Goal: Task Accomplishment & Management: Use online tool/utility

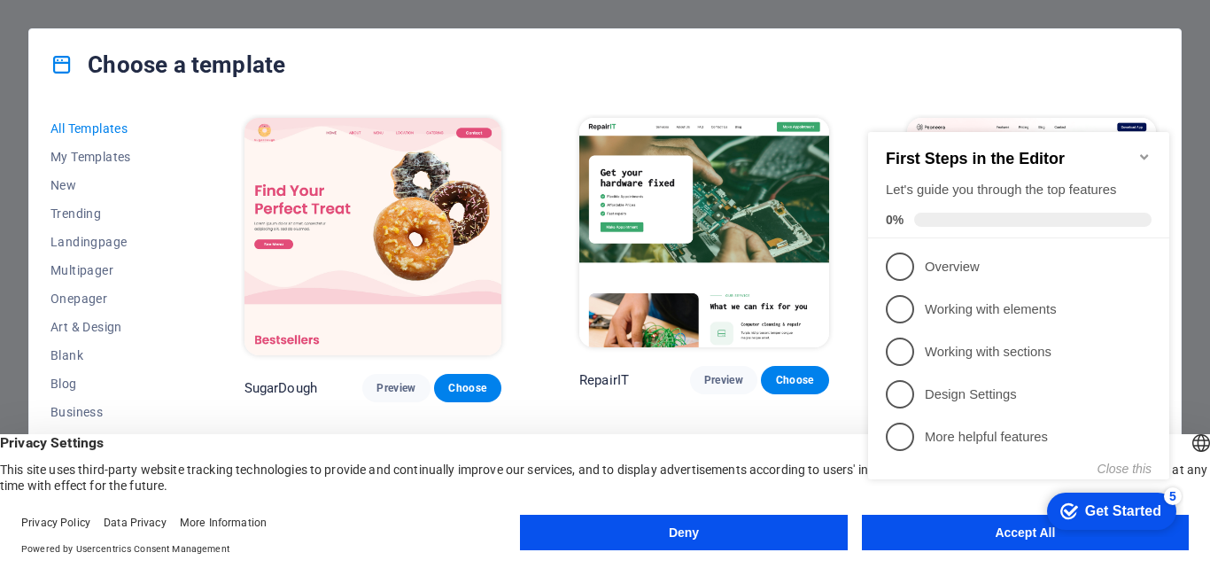
drag, startPoint x: 861, startPoint y: 106, endPoint x: 885, endPoint y: 536, distance: 430.1
click at [885, 536] on div "checkmark Get Started 5 First Steps in the Editor Let's guide you through the t…" at bounding box center [1022, 321] width 322 height 430
click at [870, 73] on div "Choose a template" at bounding box center [604, 64] width 1151 height 71
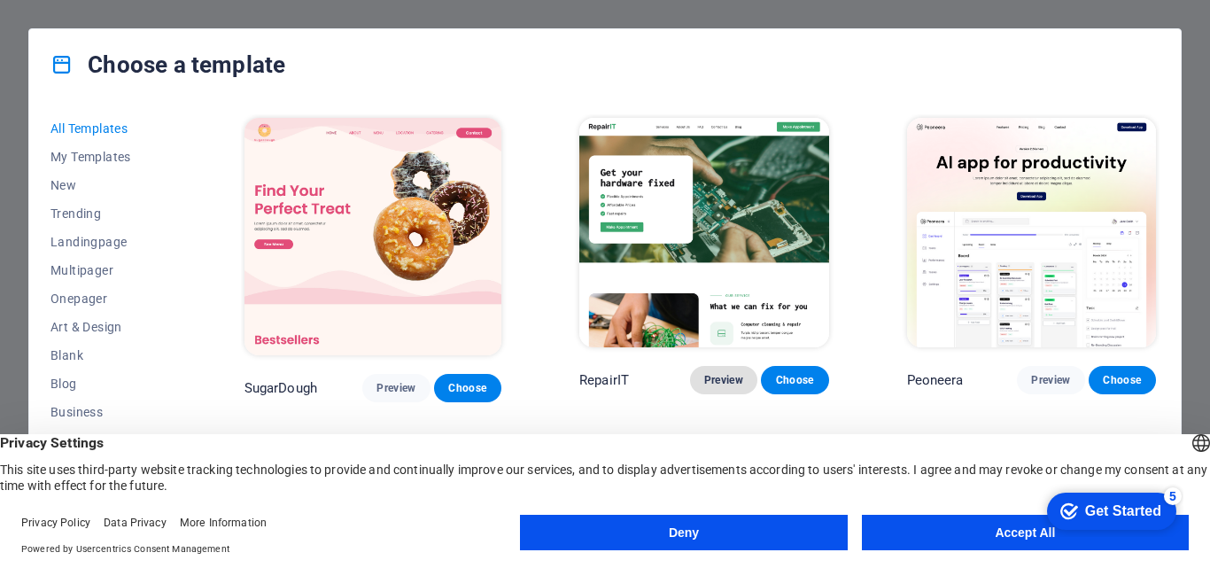
click at [728, 385] on span "Preview" at bounding box center [723, 380] width 39 height 14
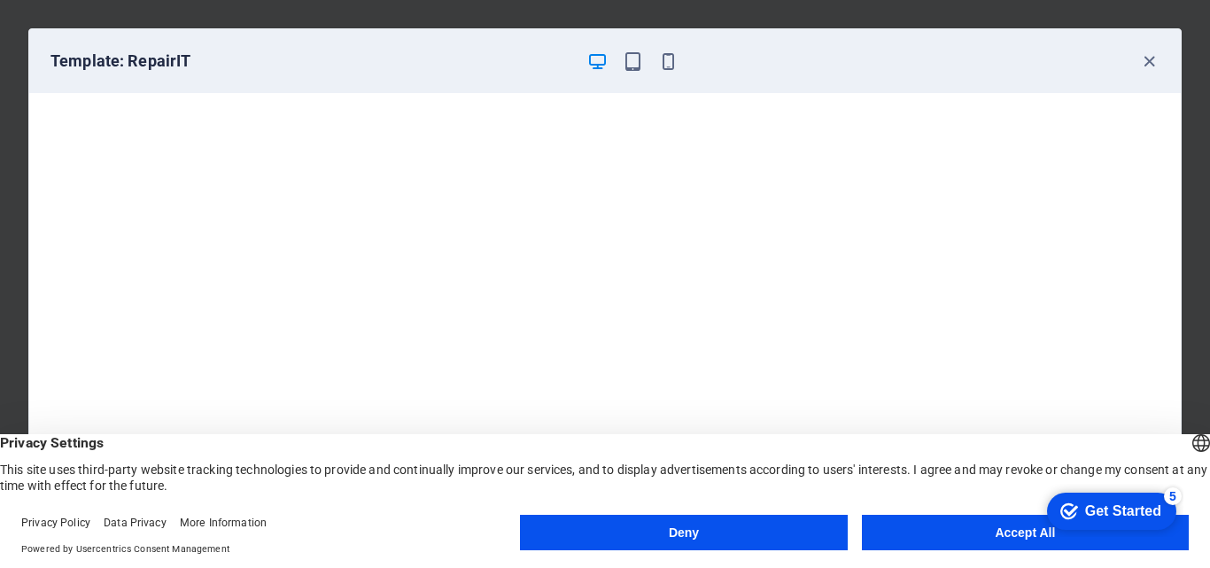
click at [870, 536] on button "Accept All" at bounding box center [1025, 531] width 327 height 35
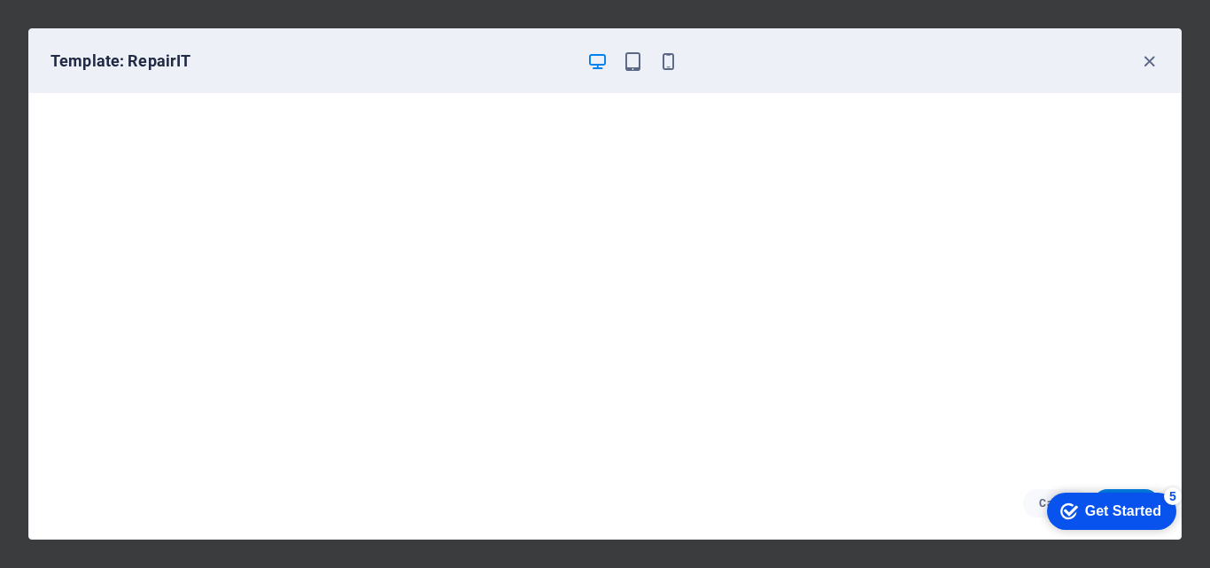
click at [1060, 507] on icon "checkmark" at bounding box center [1069, 511] width 18 height 18
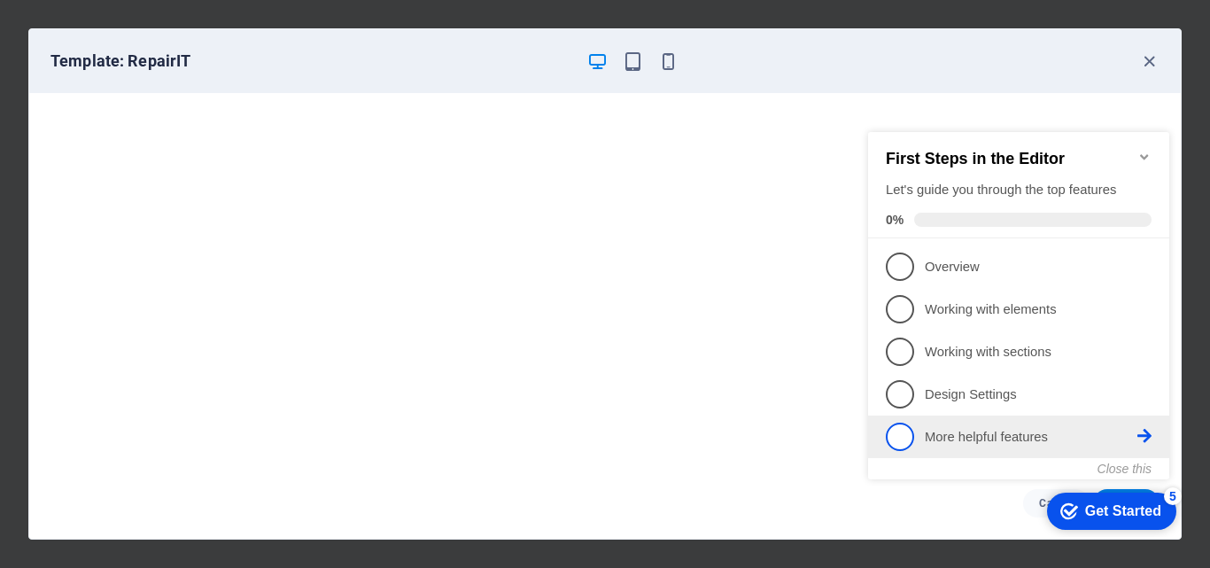
click at [925, 429] on p "More helpful features - incomplete" at bounding box center [1030, 437] width 213 height 19
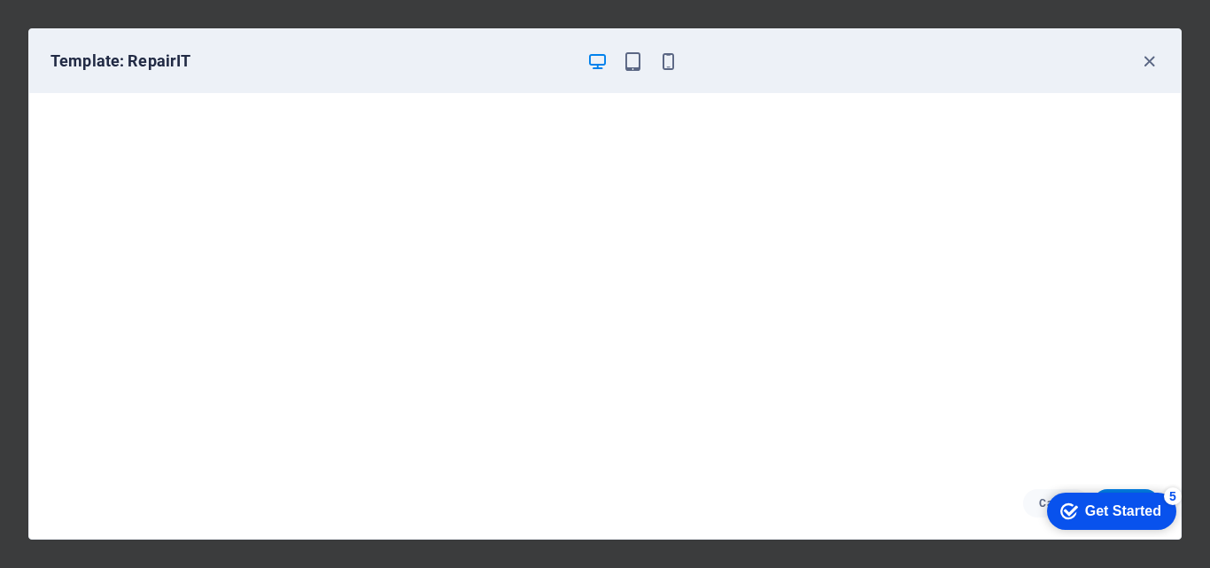
click at [1078, 519] on icon "Get Started 5 items remaining, 0% complete" at bounding box center [1069, 511] width 18 height 16
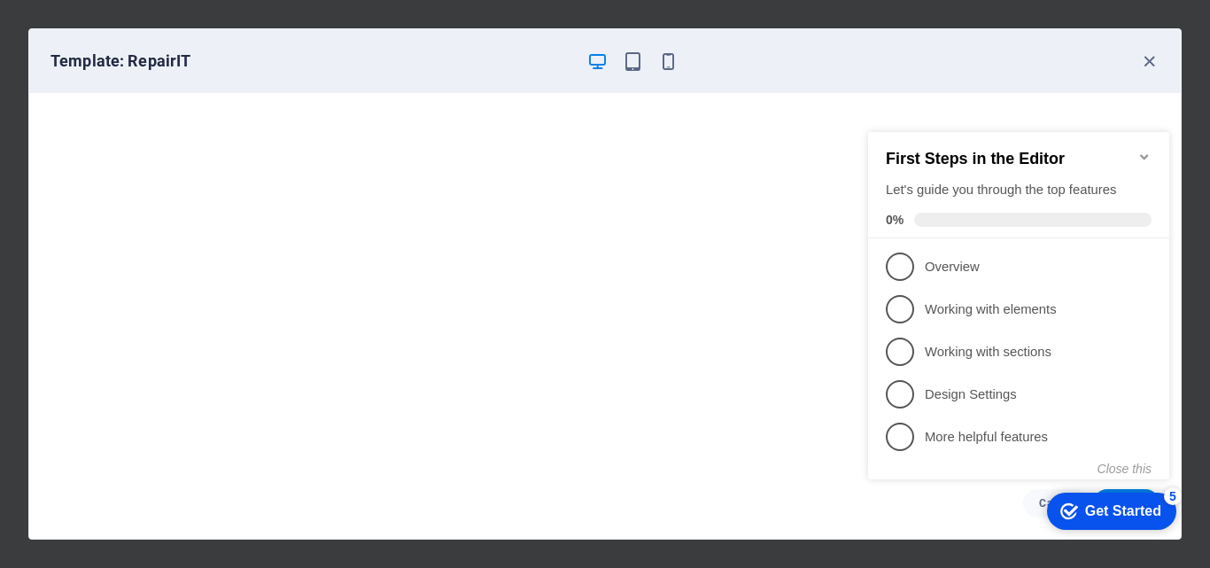
click at [1147, 150] on icon "Minimize checklist" at bounding box center [1144, 157] width 14 height 14
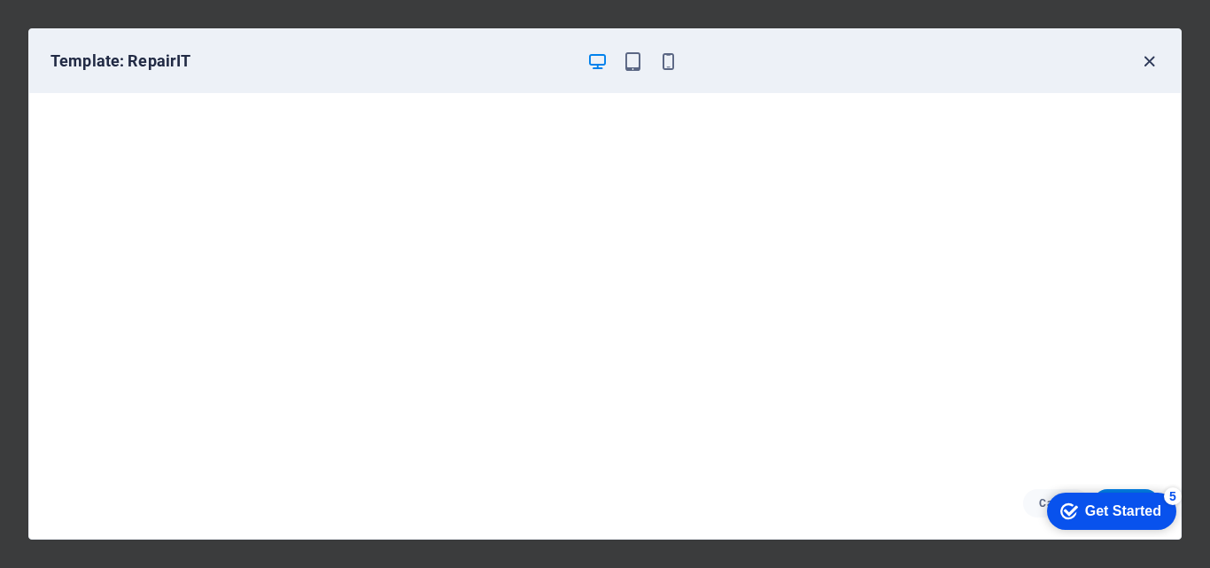
click at [1146, 58] on icon "button" at bounding box center [1149, 61] width 20 height 20
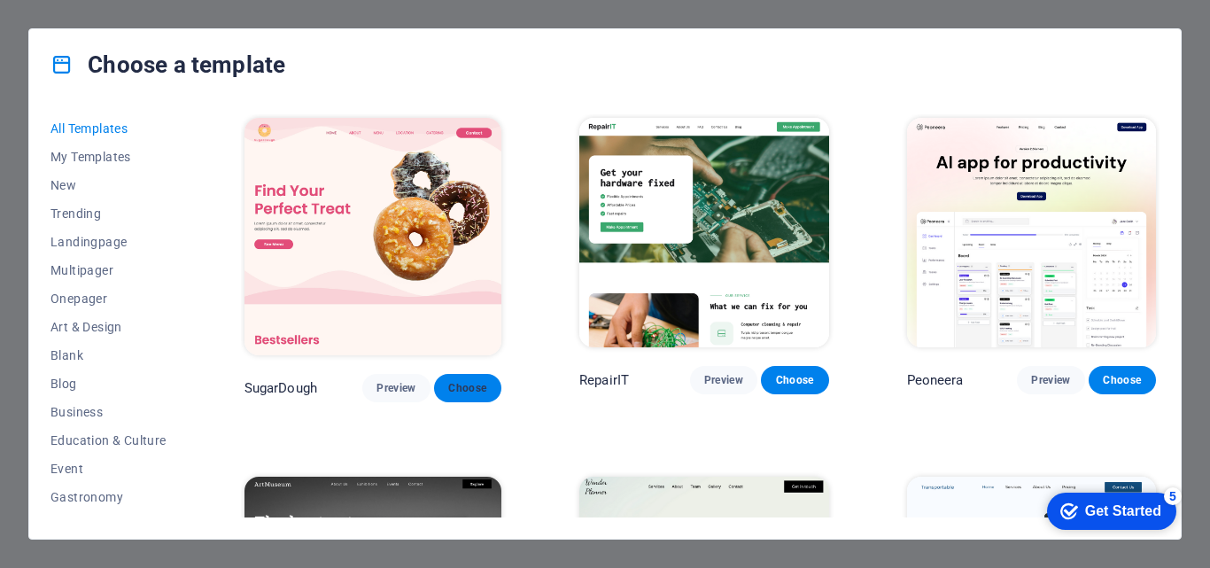
click at [476, 383] on span "Choose" at bounding box center [467, 388] width 39 height 14
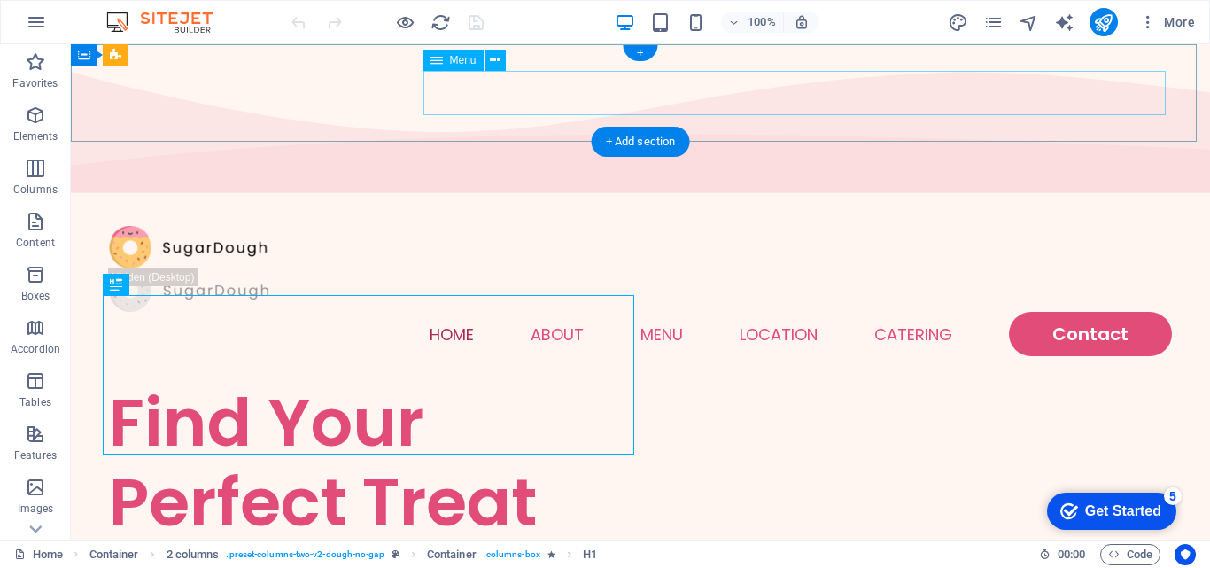
click at [531, 312] on nav "Home About Menu Location Catering Contact" at bounding box center [640, 334] width 1063 height 44
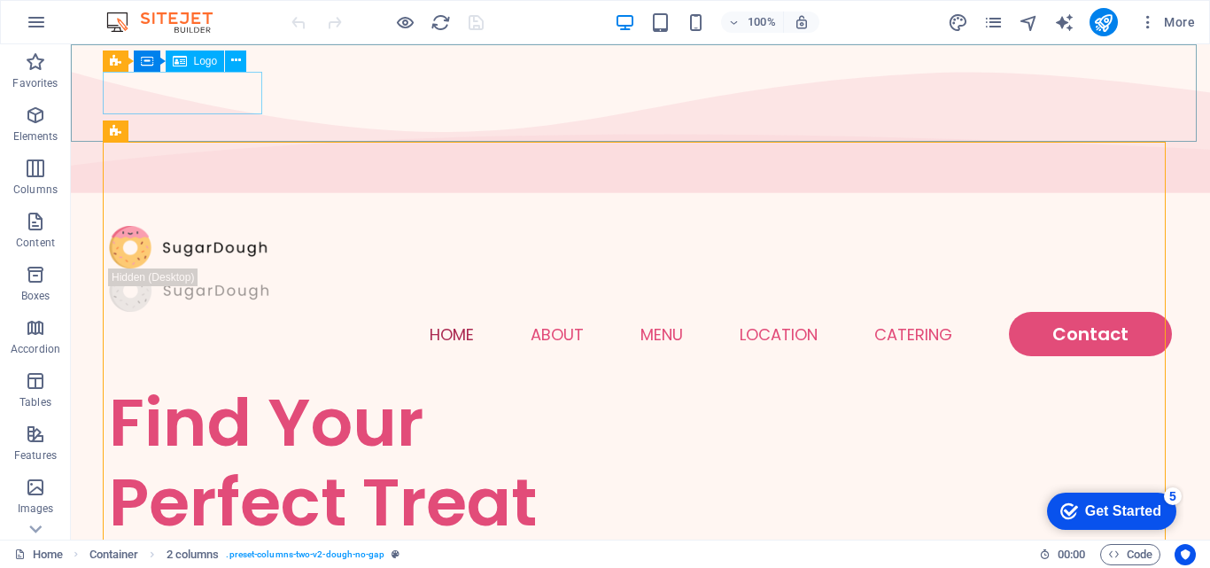
click at [185, 226] on div at bounding box center [640, 247] width 1063 height 43
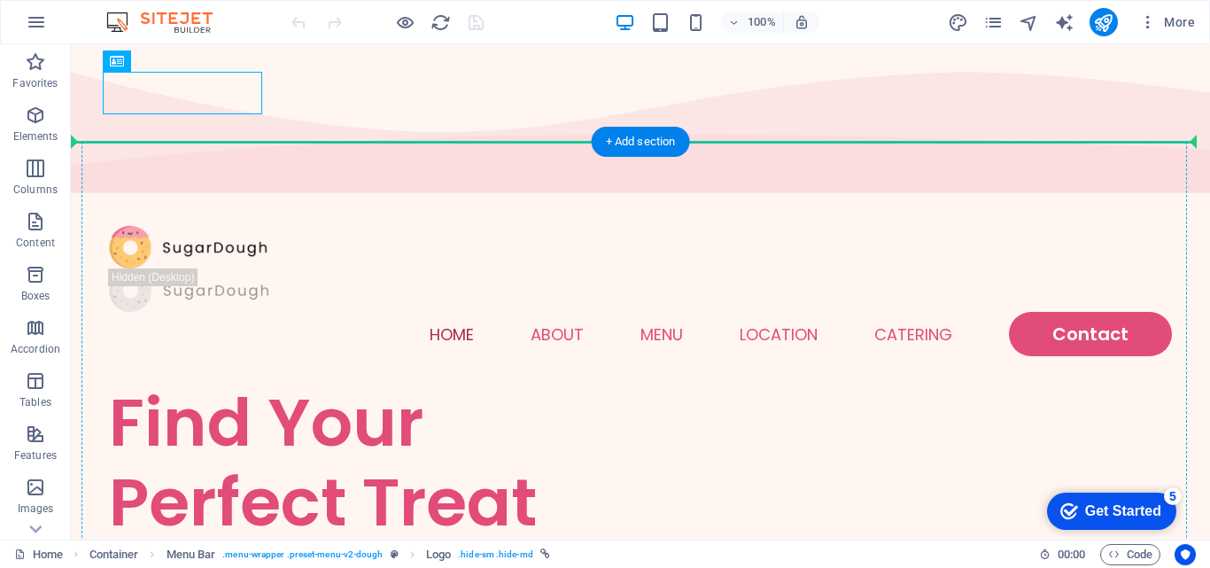
drag, startPoint x: 185, startPoint y: 101, endPoint x: 353, endPoint y: 198, distance: 194.4
